Goal: Information Seeking & Learning: Learn about a topic

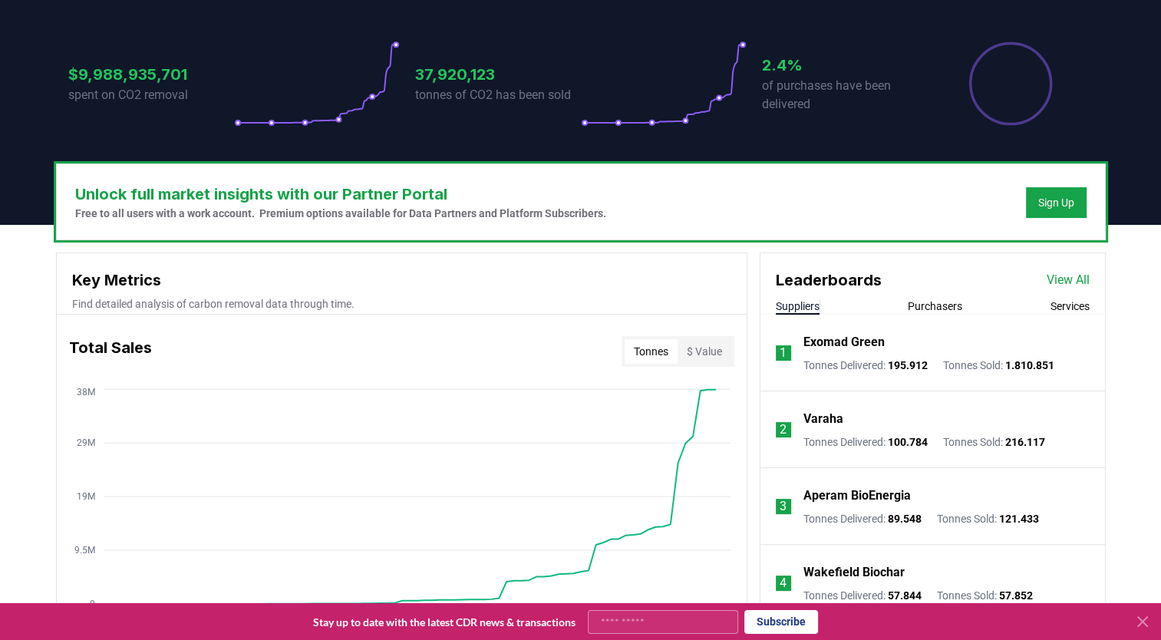
scroll to position [460, 0]
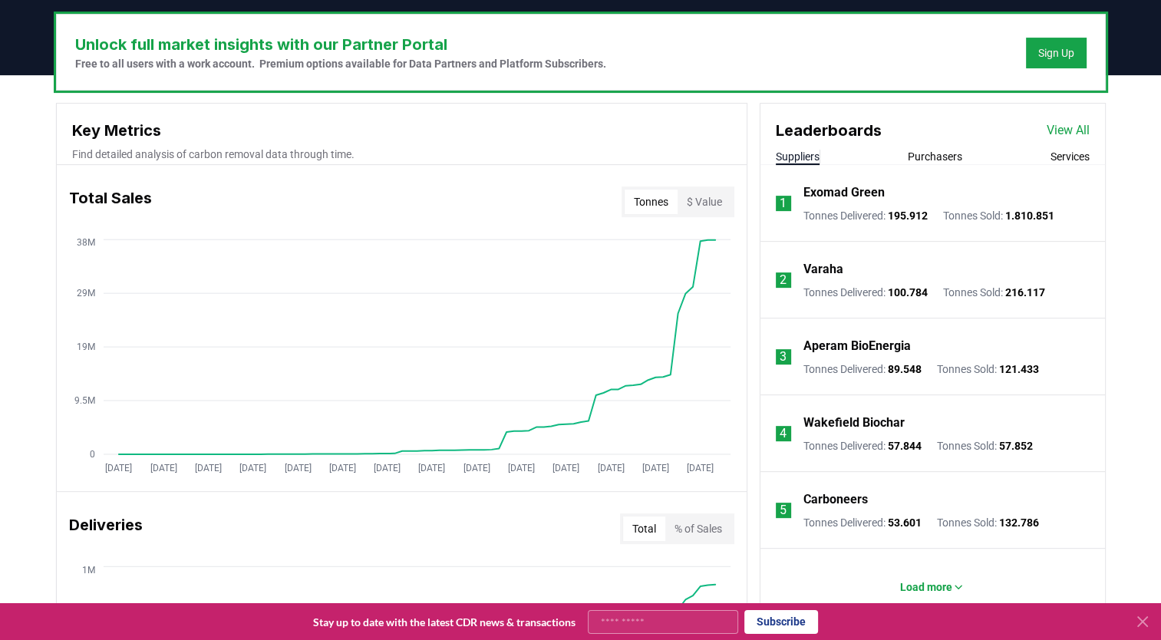
click at [845, 499] on p "Carboneers" at bounding box center [835, 499] width 64 height 18
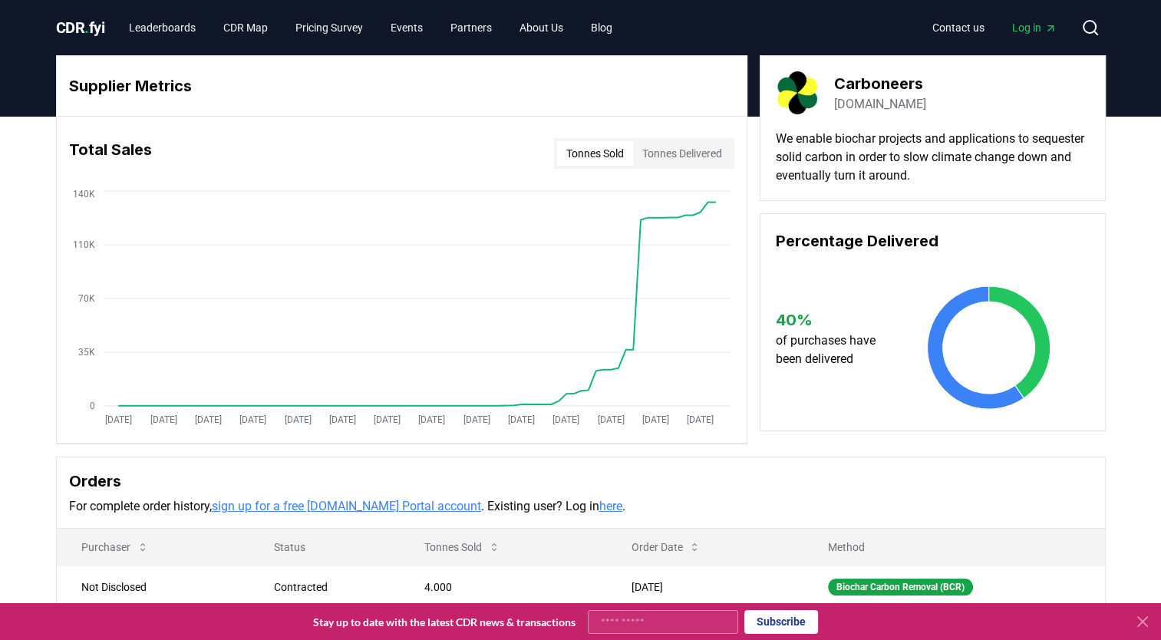
click at [881, 104] on link "dutchcarboneers.com" at bounding box center [880, 104] width 92 height 18
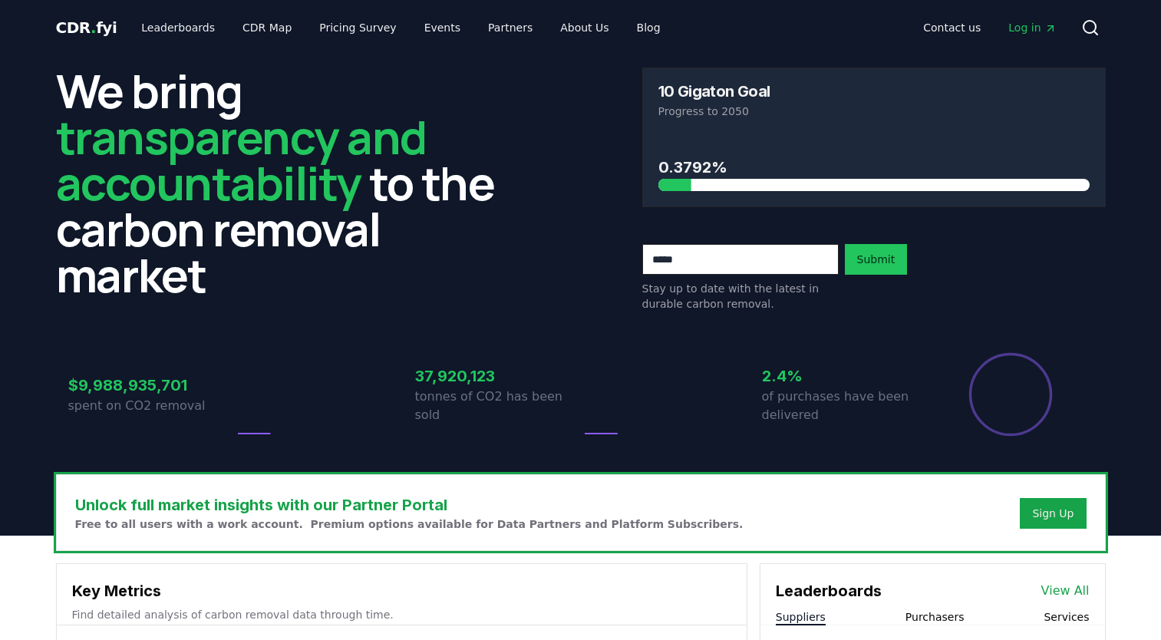
scroll to position [460, 0]
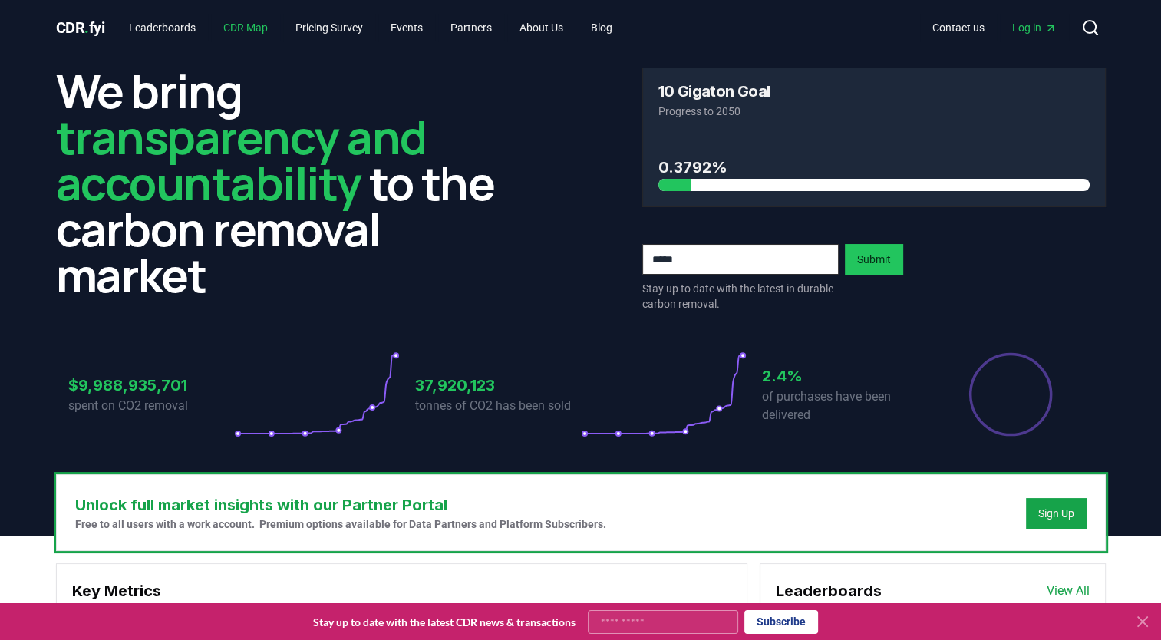
click at [252, 25] on link "CDR Map" at bounding box center [245, 28] width 69 height 28
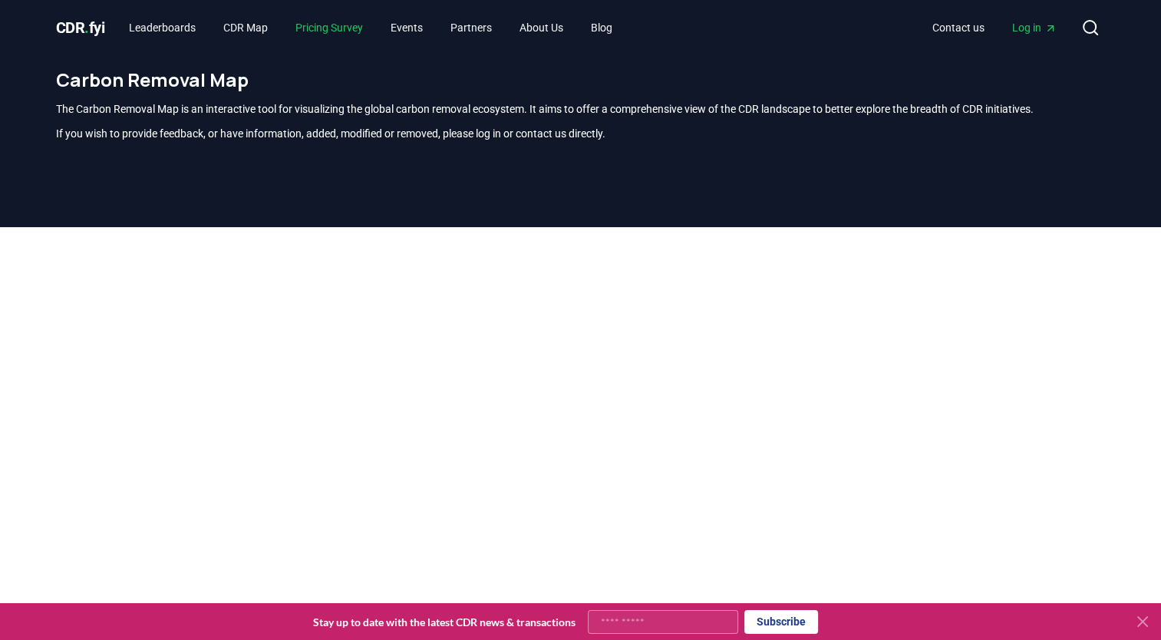
click at [353, 26] on link "Pricing Survey" at bounding box center [329, 28] width 92 height 28
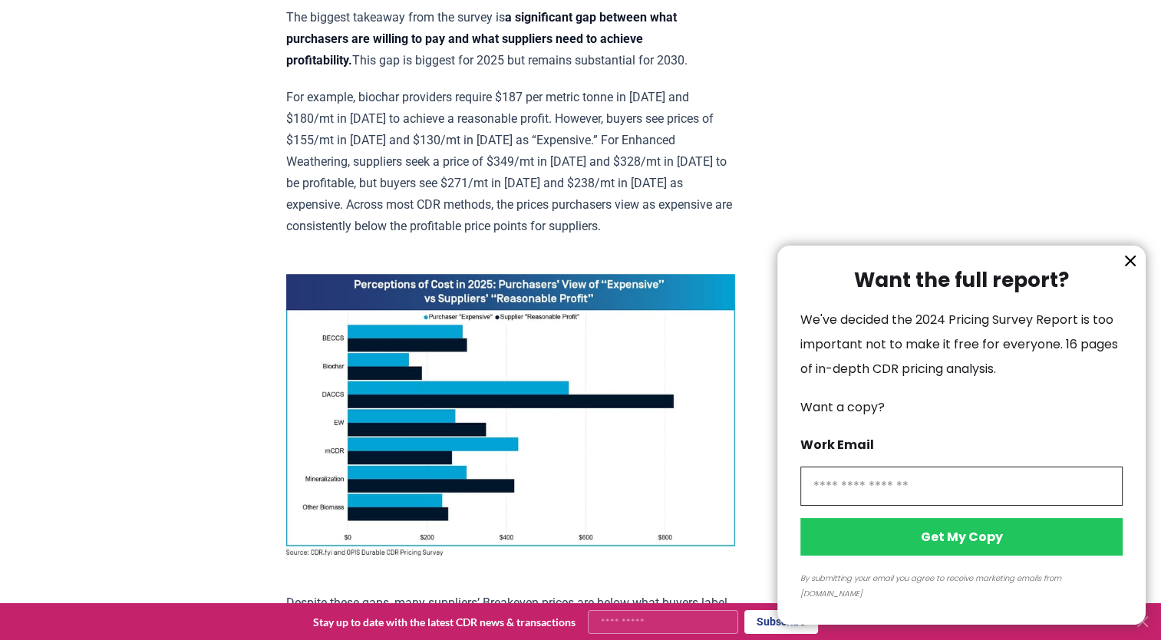
scroll to position [1074, 0]
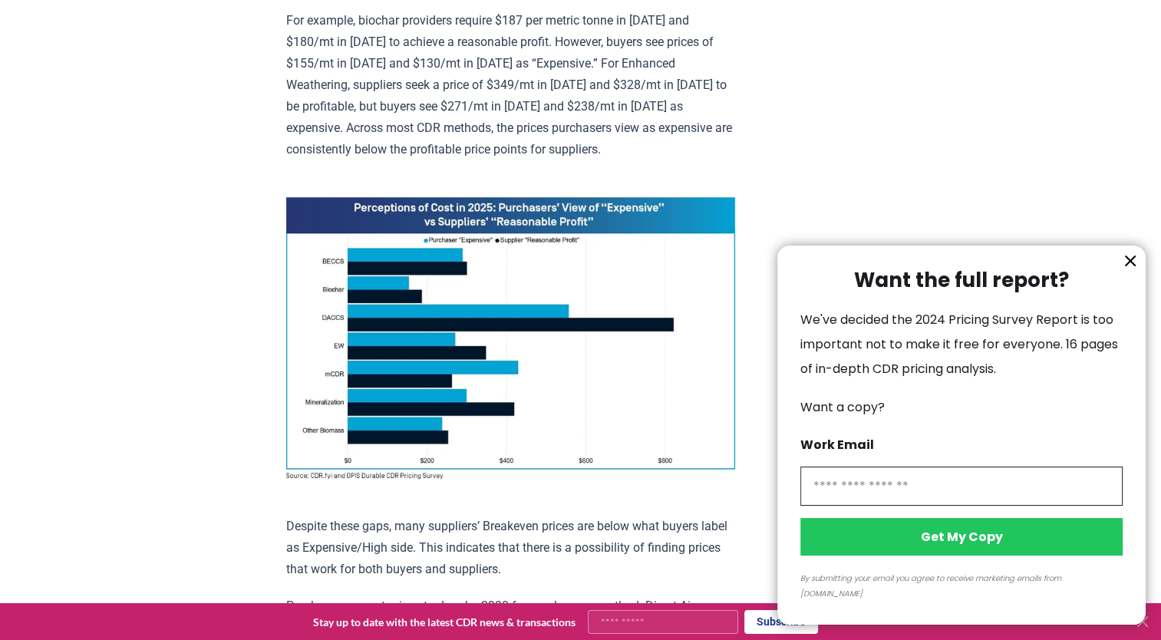
click at [1128, 270] on icon "information" at bounding box center [1130, 261] width 18 height 18
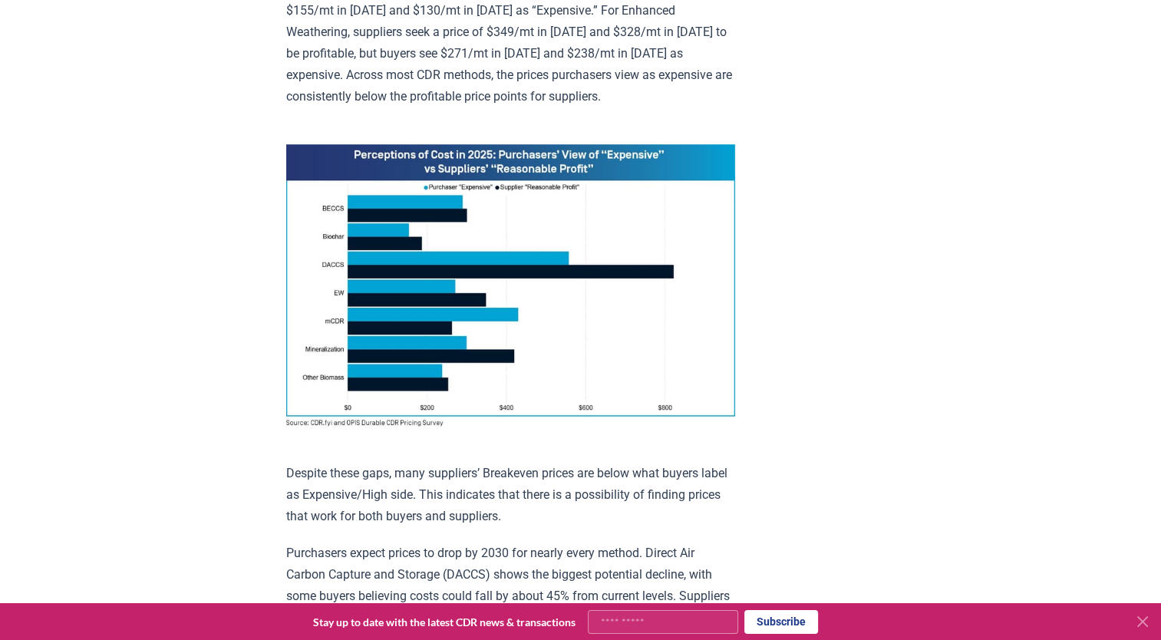
scroll to position [1102, 0]
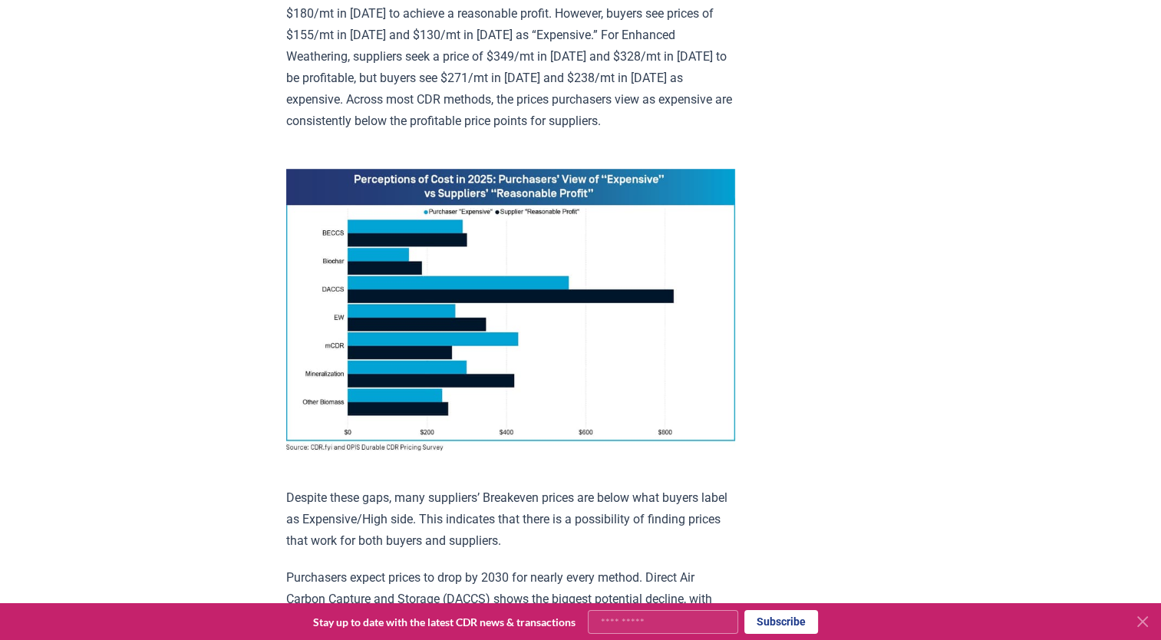
drag, startPoint x: 421, startPoint y: 216, endPoint x: 230, endPoint y: 241, distance: 192.6
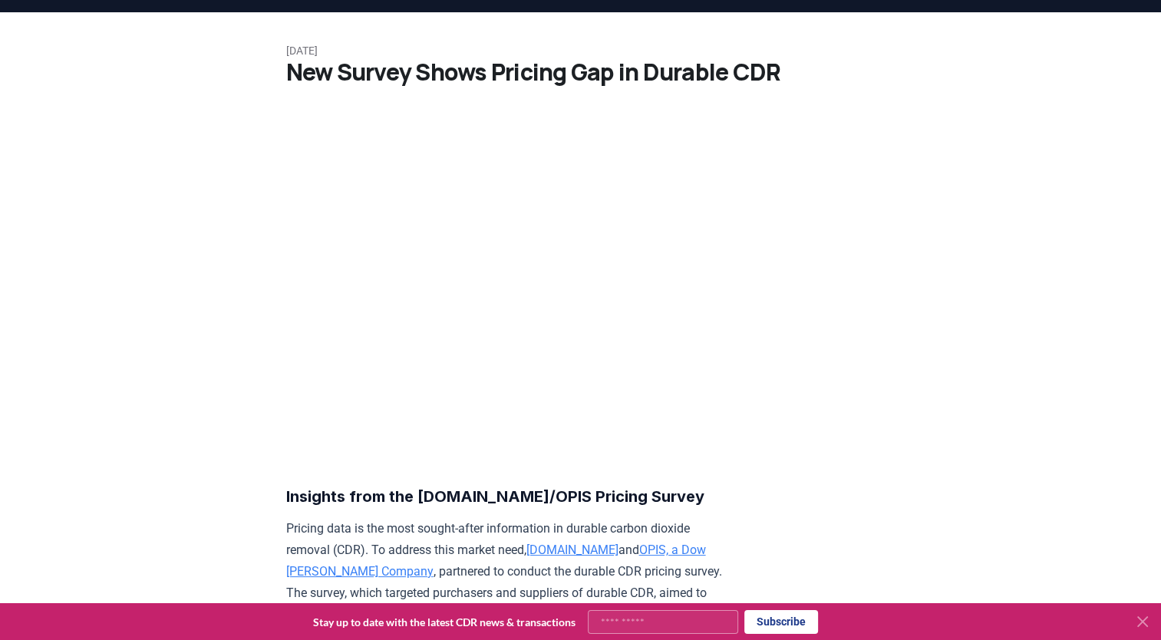
scroll to position [0, 0]
